Goal: Task Accomplishment & Management: Use online tool/utility

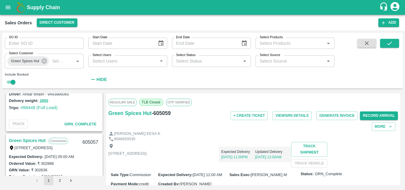
scroll to position [209, 0]
click at [35, 140] on link "Green Spices Hut" at bounding box center [27, 140] width 37 height 8
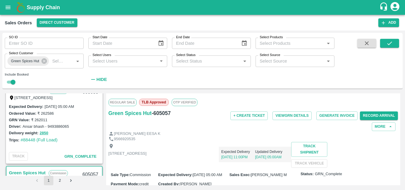
scroll to position [152, 0]
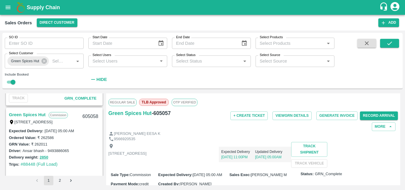
click at [27, 112] on link "Green Spices Hut" at bounding box center [27, 115] width 37 height 8
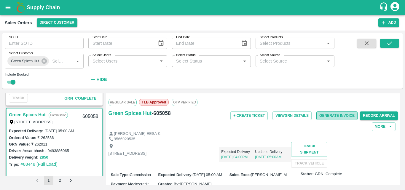
click at [336, 117] on button "Generate Invoice" at bounding box center [337, 116] width 41 height 9
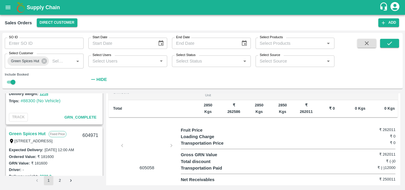
scroll to position [380, 0]
click at [28, 133] on link "Green Spices Hut" at bounding box center [27, 134] width 37 height 8
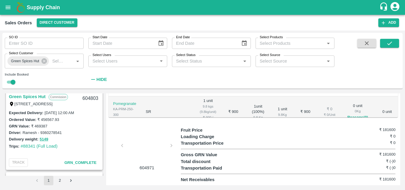
scroll to position [500, 0]
click at [27, 96] on link "Green Spices Hut" at bounding box center [27, 97] width 37 height 8
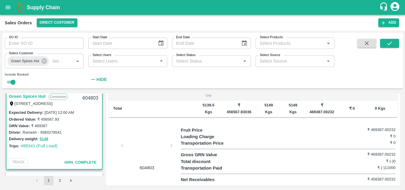
scroll to position [239, 0]
click at [144, 150] on div at bounding box center [147, 147] width 44 height 31
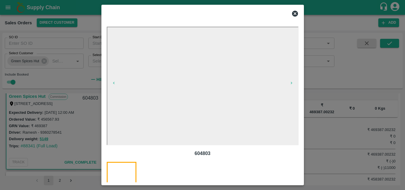
click at [294, 12] on icon at bounding box center [295, 14] width 6 height 6
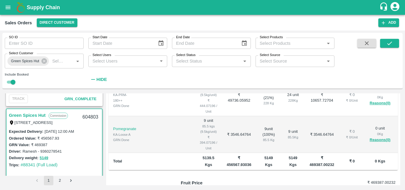
scroll to position [481, 0]
click at [33, 114] on link "Green Spices Hut" at bounding box center [27, 115] width 37 height 8
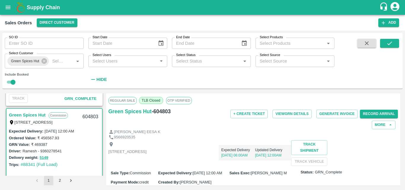
scroll to position [0, 0]
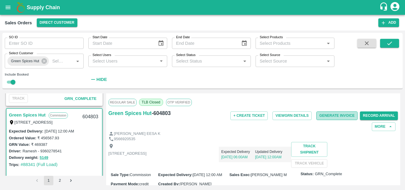
click at [331, 115] on button "Generate Invoice" at bounding box center [337, 116] width 41 height 9
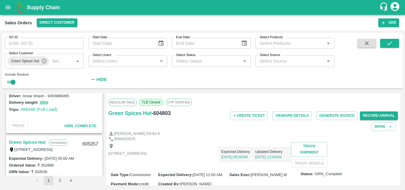
scroll to position [207, 0]
click at [38, 139] on link "Green Spices Hut" at bounding box center [27, 142] width 37 height 8
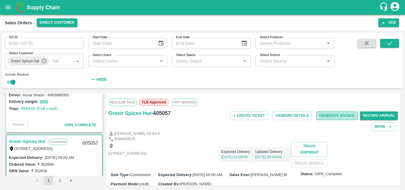
click at [339, 114] on button "Generate Invoice" at bounding box center [337, 116] width 41 height 9
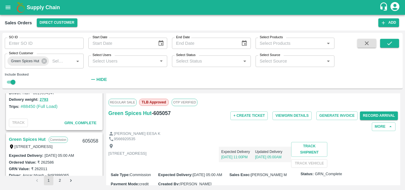
scroll to position [133, 0]
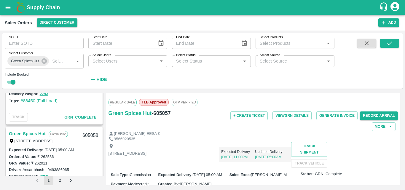
click at [39, 132] on link "Green Spices Hut" at bounding box center [27, 134] width 37 height 8
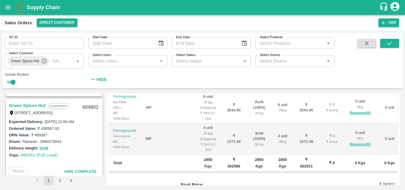
scroll to position [491, 0]
click at [32, 105] on link "Green Spices Hut" at bounding box center [27, 105] width 37 height 8
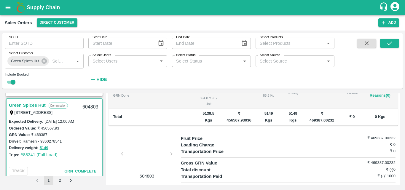
scroll to position [206, 0]
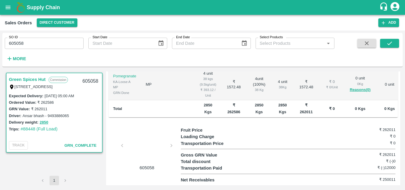
scroll to position [217, 0]
